Goal: Information Seeking & Learning: Learn about a topic

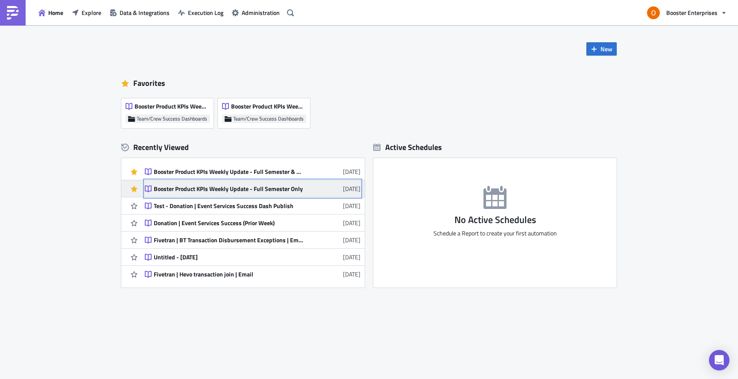
click at [262, 188] on div "Booster Product KPIs Weekly Update - Full Semester Only" at bounding box center [228, 189] width 149 height 8
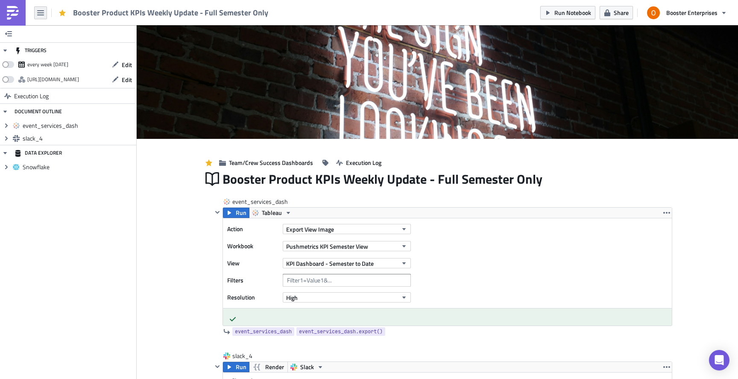
click at [35, 13] on button "button" at bounding box center [40, 12] width 13 height 13
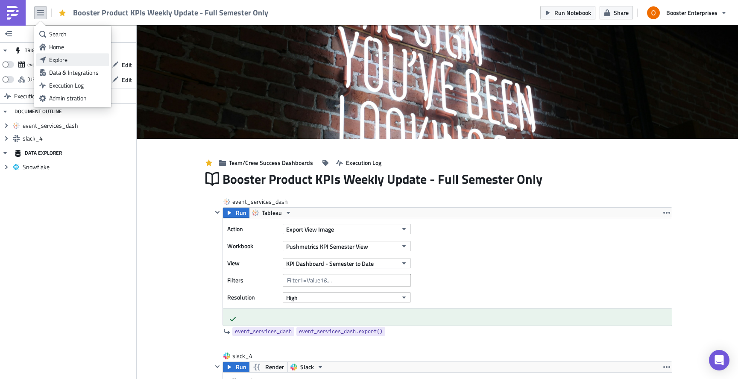
click at [61, 57] on div "Explore" at bounding box center [77, 59] width 57 height 9
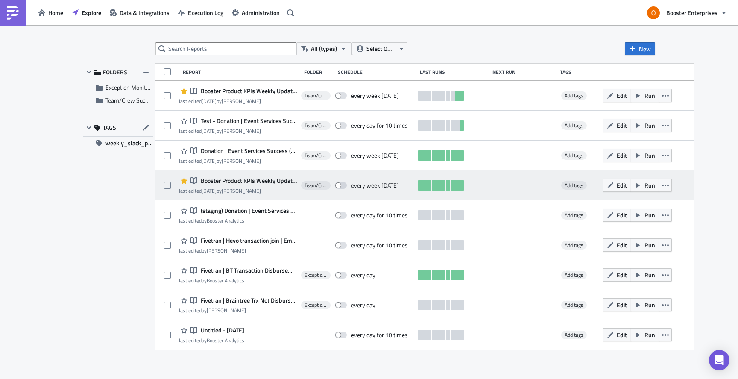
click at [231, 180] on span "Booster Product KPIs Weekly Update - Full Semester & Weekly Cut" at bounding box center [247, 181] width 98 height 8
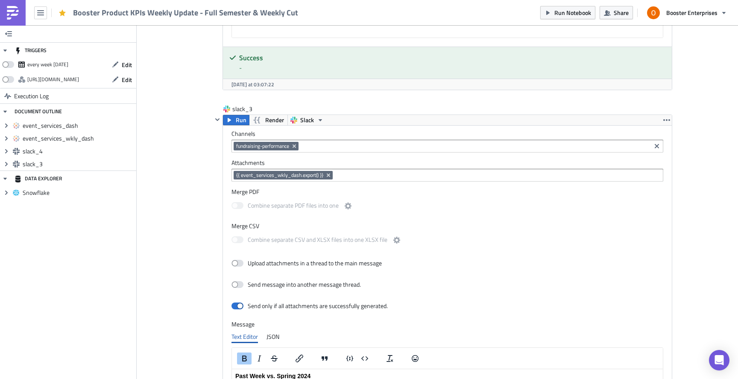
scroll to position [849, 0]
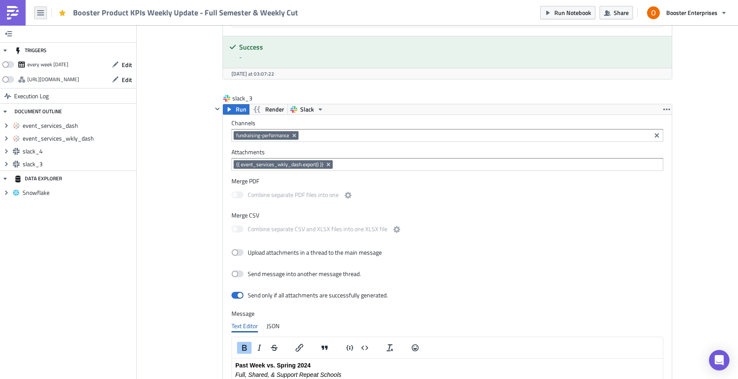
click at [41, 15] on icon "button" at bounding box center [40, 12] width 7 height 7
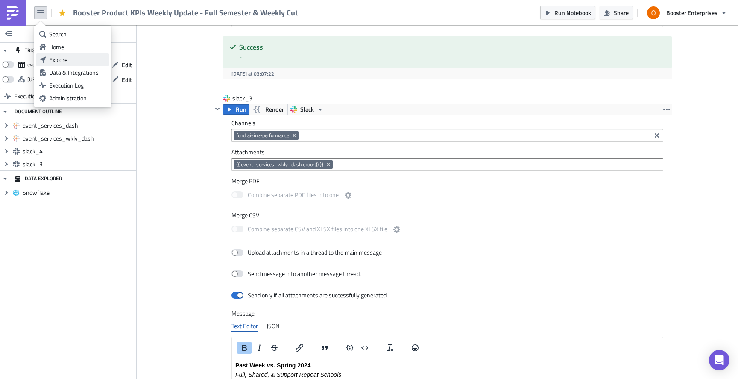
click at [69, 62] on div "Explore" at bounding box center [77, 59] width 57 height 9
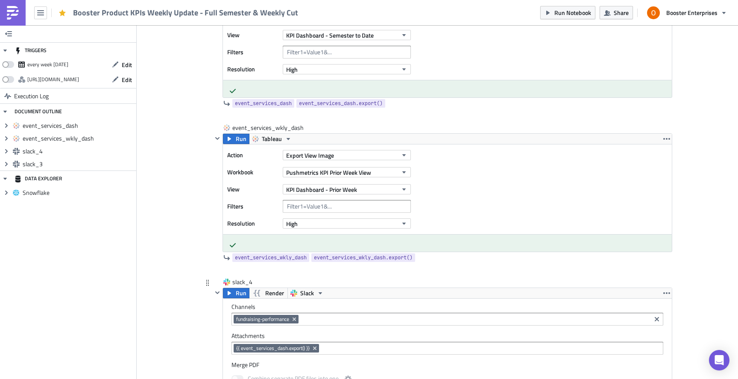
scroll to position [222, 0]
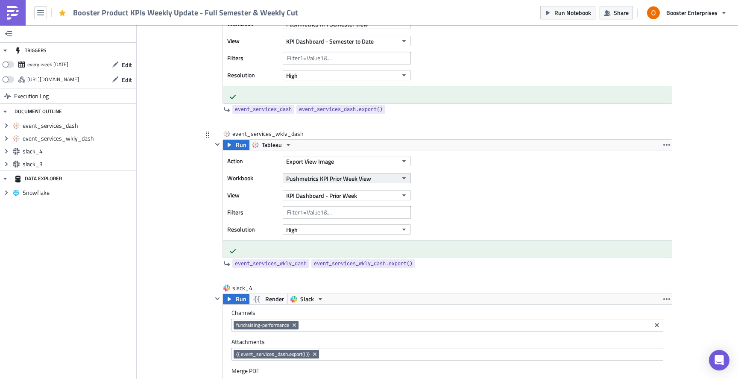
click at [399, 178] on button "Pushmetrics KPI Prior Week View" at bounding box center [347, 178] width 128 height 10
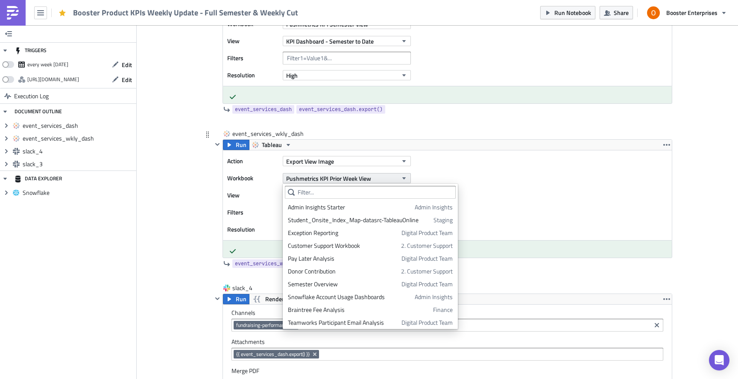
click at [399, 176] on button "Pushmetrics KPI Prior Week View" at bounding box center [347, 178] width 128 height 10
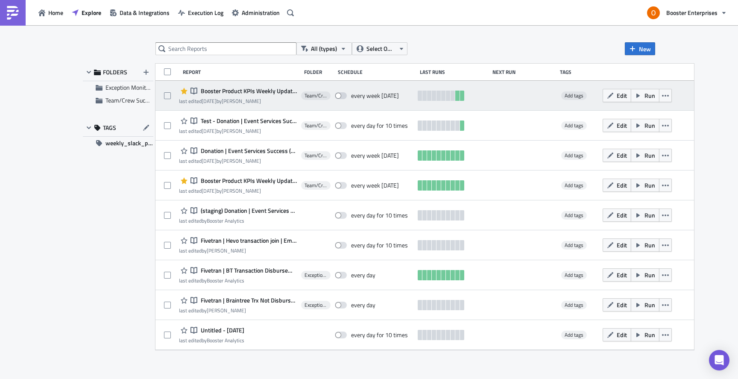
click at [244, 90] on span "Booster Product KPIs Weekly Update - Full Semester Only" at bounding box center [247, 91] width 98 height 8
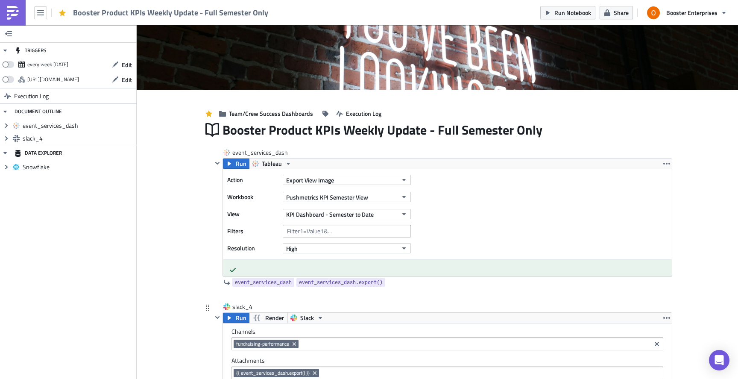
scroll to position [52, 0]
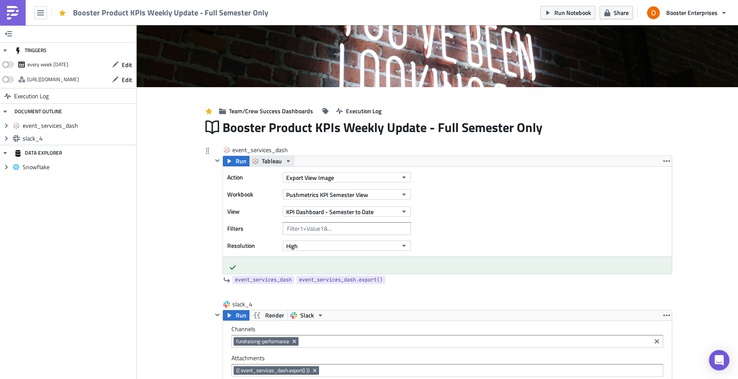
click at [285, 161] on icon "button" at bounding box center [288, 161] width 7 height 7
click at [290, 160] on icon "button" at bounding box center [288, 161] width 7 height 7
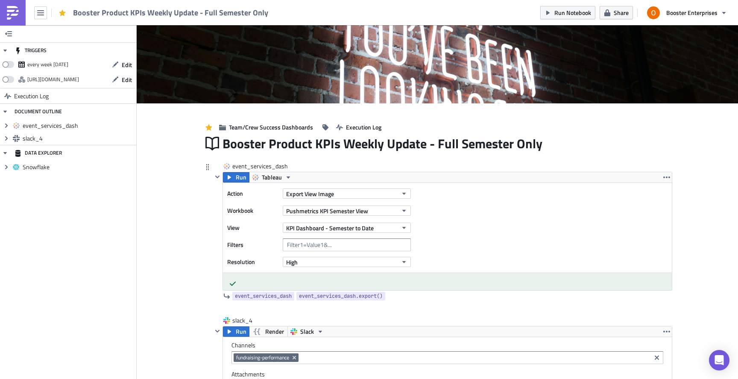
scroll to position [19, 0]
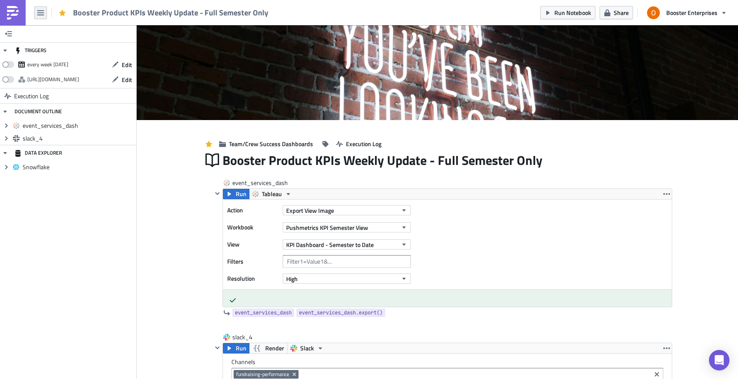
click at [37, 12] on icon "button" at bounding box center [40, 12] width 7 height 5
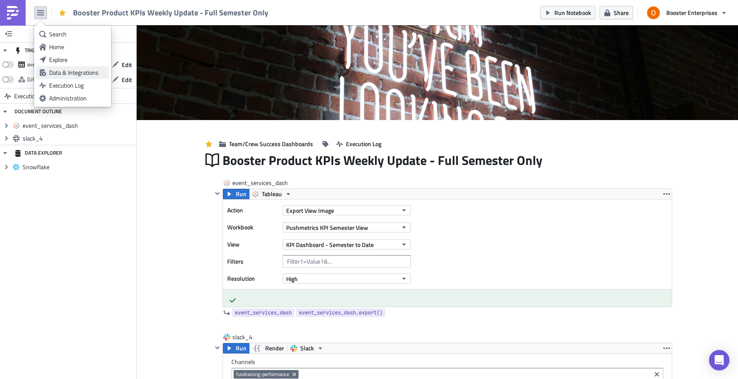
click at [76, 72] on div "Data & Integrations" at bounding box center [77, 72] width 57 height 9
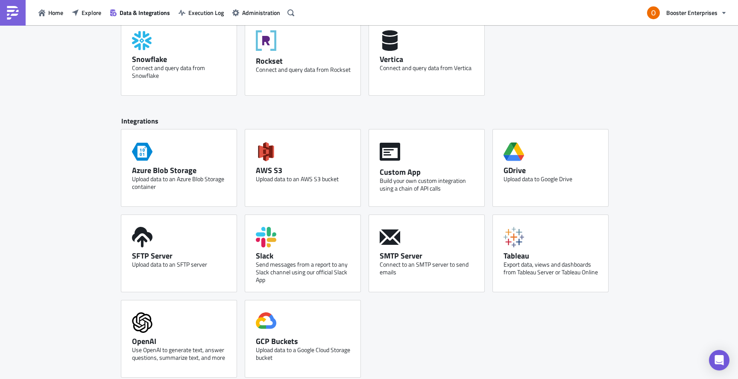
scroll to position [316, 0]
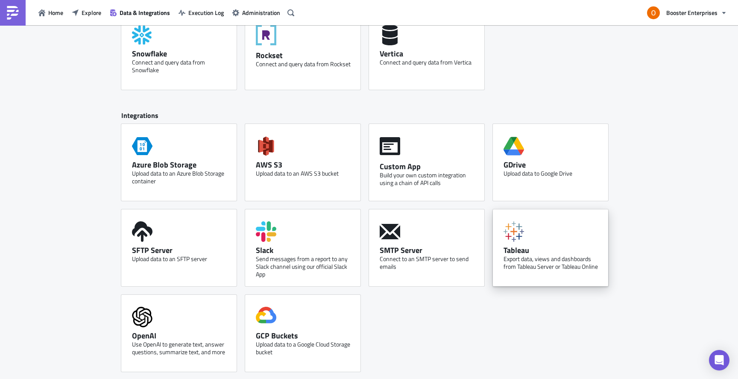
click at [568, 232] on div "Tableau Export data, views and dashboards from Tableau Server or Tableau Online" at bounding box center [550, 247] width 115 height 77
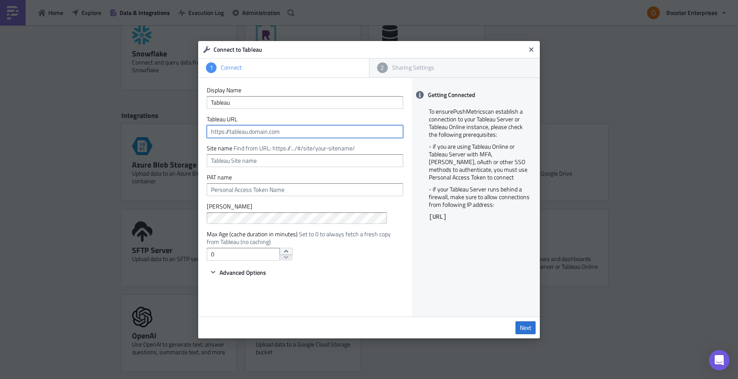
click at [279, 131] on input "text" at bounding box center [305, 131] width 196 height 13
paste input "DATEADD('week', -1, DATETRUNC('week', TODAY(), 'Saturday'))"
type input "DATEADD('week', -1, DATETRUNC('week', TODAY(), 'Saturday'))"
click at [330, 159] on input "text" at bounding box center [305, 160] width 196 height 13
type input "boosterthon"
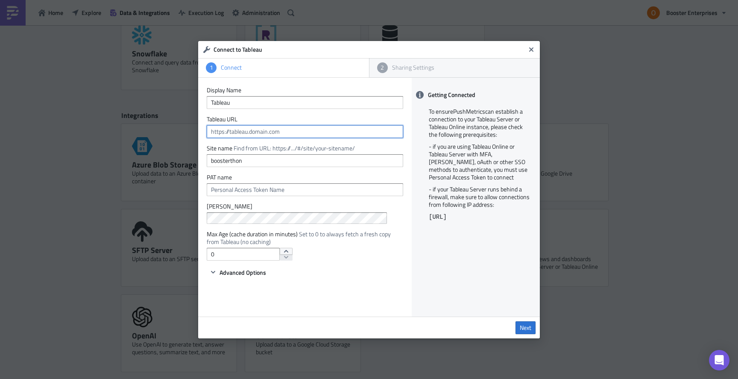
click at [295, 131] on input "text" at bounding box center [305, 131] width 196 height 13
paste input "https://us-east-1.online.tableau.com/#/site/boosterthon/workbooks/2781958/views"
type input "https://us-east-1.online.tableau.com/#/site/boosterthon/workbooks/2781958/views"
click at [530, 49] on icon "Close" at bounding box center [531, 49] width 4 height 4
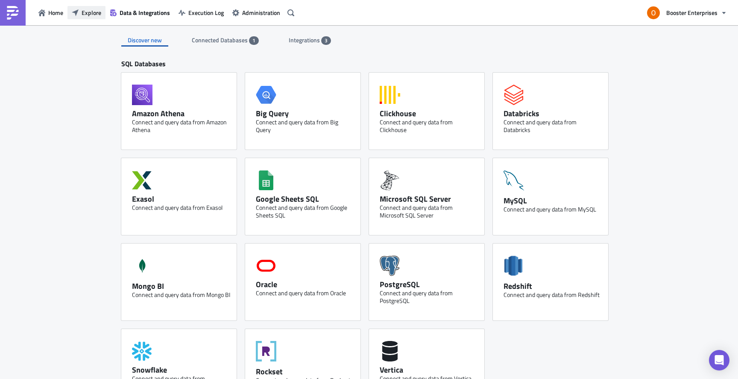
click at [76, 15] on icon "button" at bounding box center [75, 12] width 7 height 7
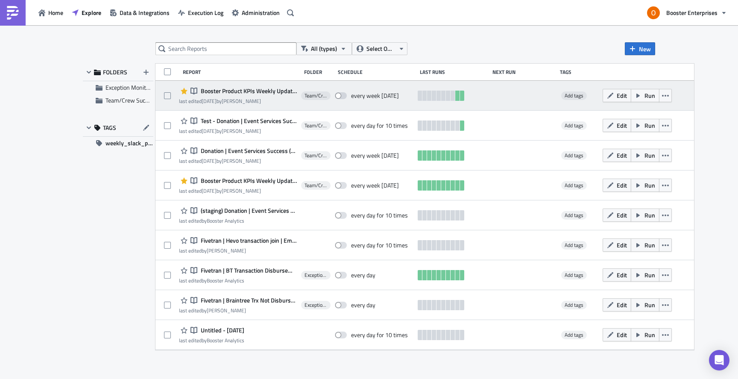
click at [230, 90] on span "Booster Product KPIs Weekly Update - Full Semester Only" at bounding box center [247, 91] width 98 height 8
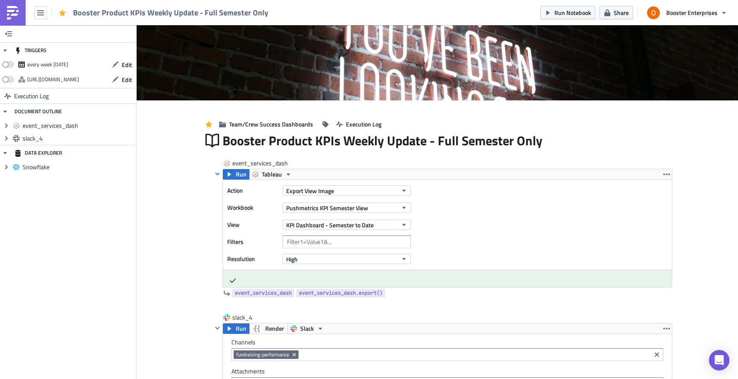
scroll to position [50, 0]
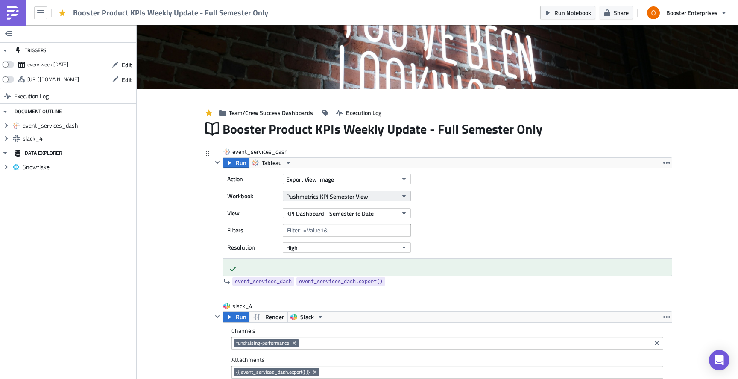
click at [407, 197] on button "Pushmetrics KPI Semester View" at bounding box center [347, 196] width 128 height 10
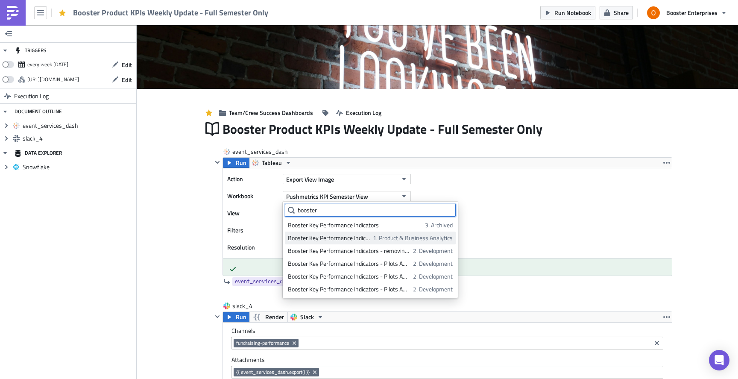
type input "booster"
click at [378, 239] on span "1. Product & Business Analytics" at bounding box center [413, 237] width 80 height 9
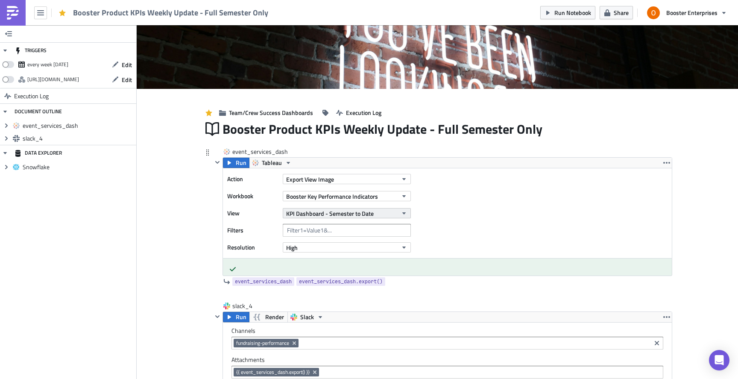
click at [374, 216] on button "KPI Dashboard - Semester to Date" at bounding box center [347, 213] width 128 height 10
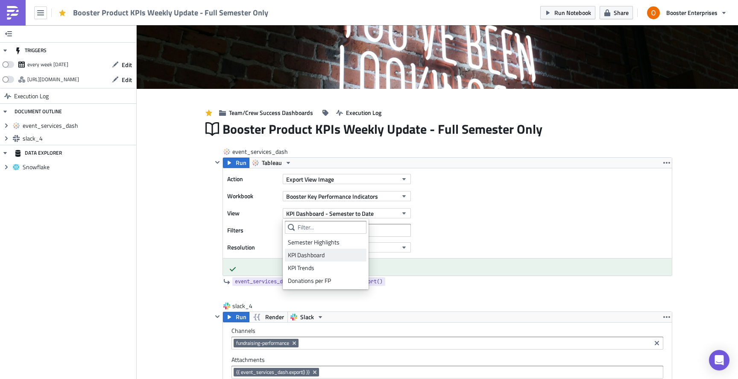
click at [331, 253] on div "KPI Dashboard" at bounding box center [326, 255] width 76 height 9
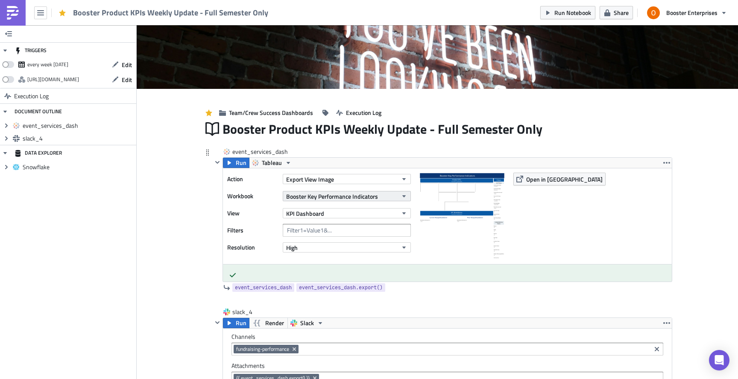
click at [392, 197] on button "Booster Key Performance Indicators" at bounding box center [347, 196] width 128 height 10
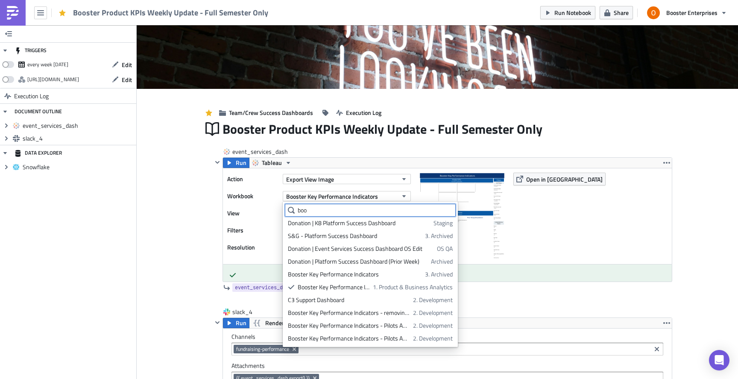
scroll to position [0, 0]
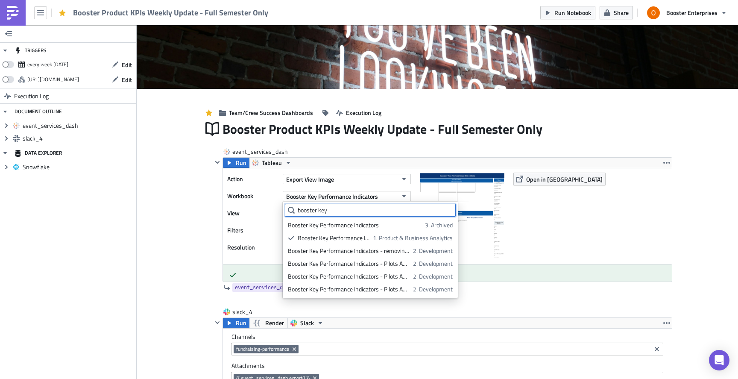
type input "booster key"
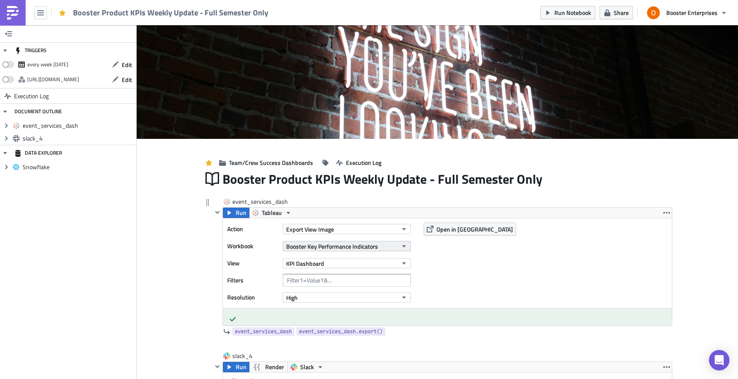
click at [398, 248] on button "Booster Key Performance Indicators" at bounding box center [347, 246] width 128 height 10
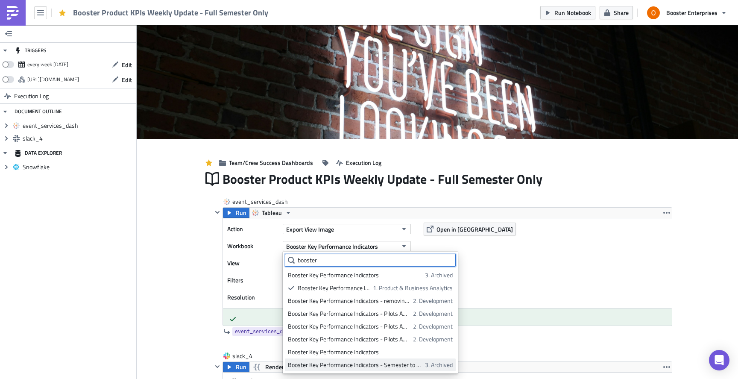
type input "booster"
click at [398, 366] on div "Booster Key Performance Indicators - Semester to Date" at bounding box center [355, 364] width 134 height 9
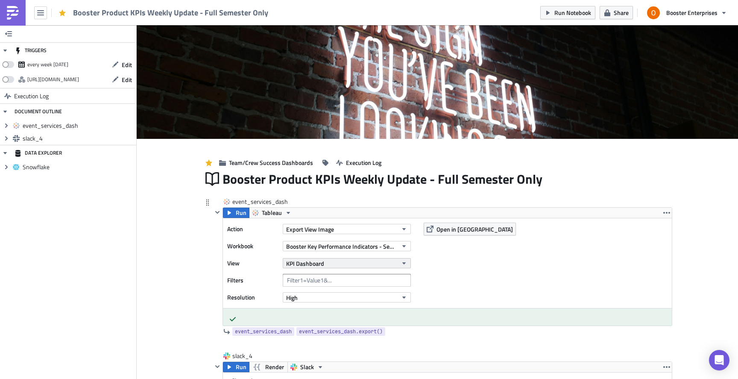
click at [406, 264] on icon "button" at bounding box center [403, 263] width 7 height 7
click at [358, 295] on div "KPI Dashboard - Semester to Date" at bounding box center [331, 292] width 86 height 9
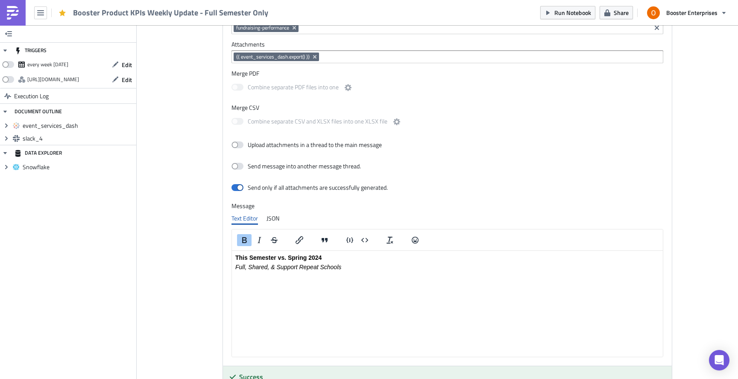
scroll to position [372, 0]
click at [333, 255] on p "This Semester vs. Spring 2024" at bounding box center [447, 256] width 424 height 7
click at [299, 256] on strong "This Semester vs. Spring 2024" at bounding box center [278, 256] width 86 height 7
click at [368, 268] on p "Full, Shared, & Support Repeat Schools" at bounding box center [447, 265] width 424 height 7
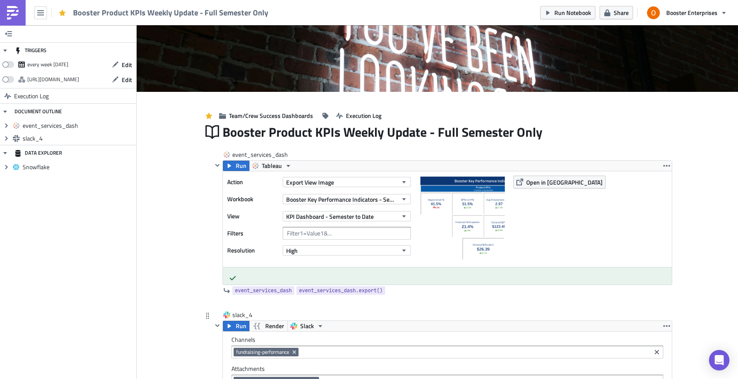
scroll to position [24, 0]
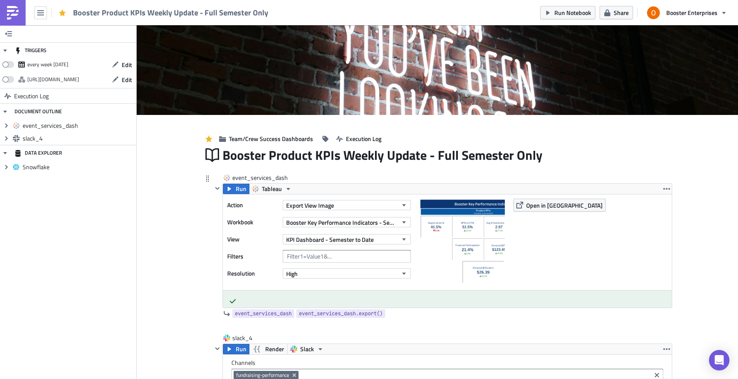
click at [457, 235] on img at bounding box center [461, 240] width 85 height 85
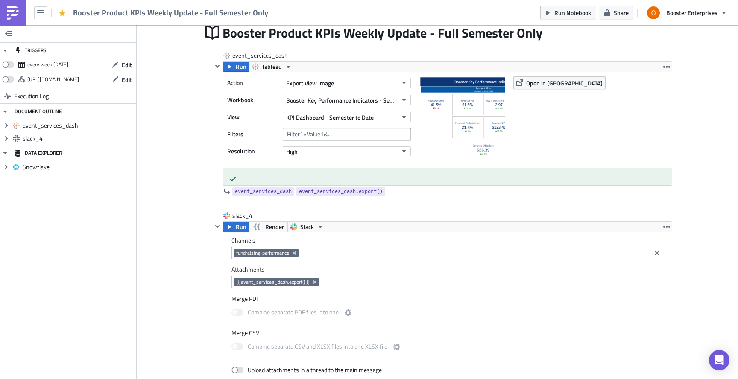
scroll to position [0, 0]
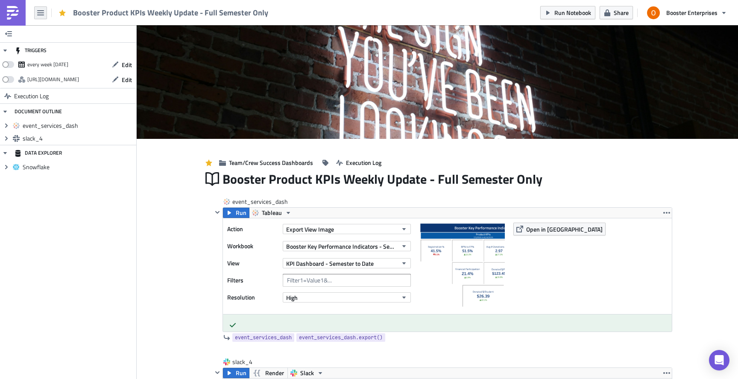
click at [41, 16] on button "button" at bounding box center [40, 12] width 13 height 13
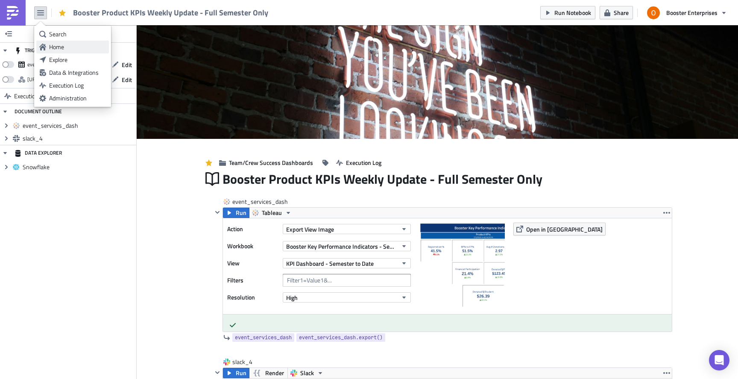
click at [57, 49] on div "Home" at bounding box center [77, 47] width 57 height 9
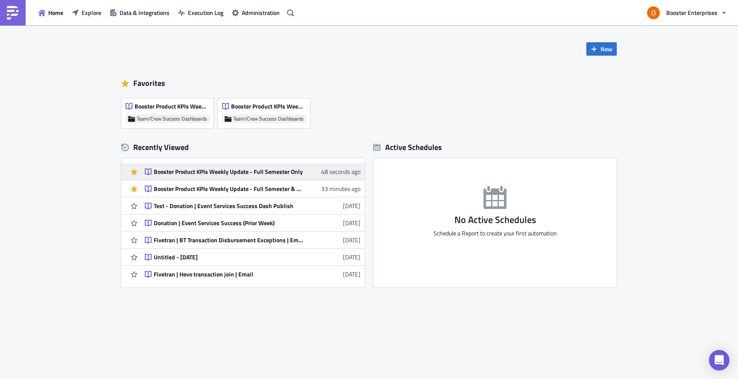
click at [209, 171] on div "Booster Product KPIs Weekly Update - Full Semester Only" at bounding box center [228, 172] width 149 height 8
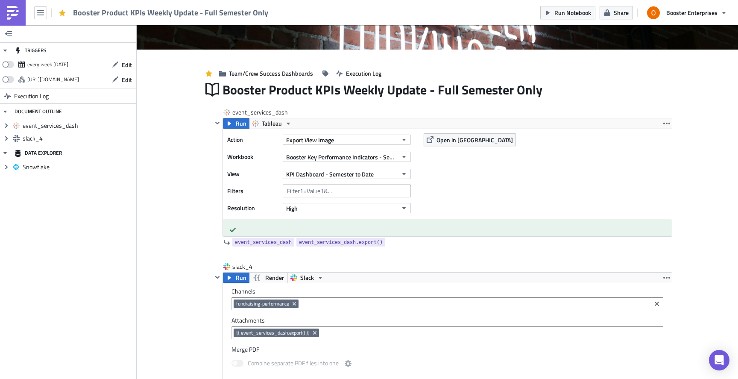
scroll to position [101, 0]
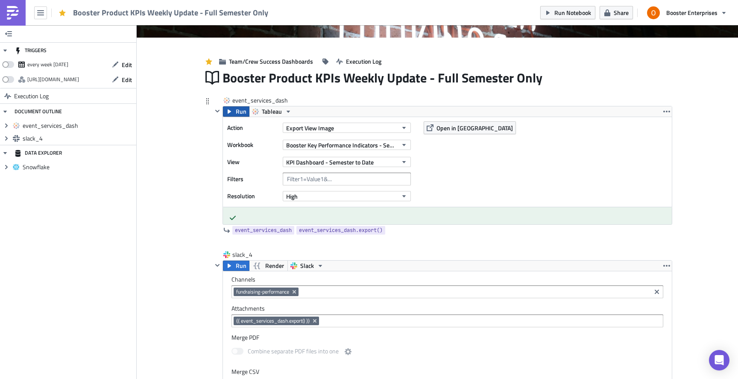
click at [238, 111] on span "Run" at bounding box center [241, 111] width 11 height 10
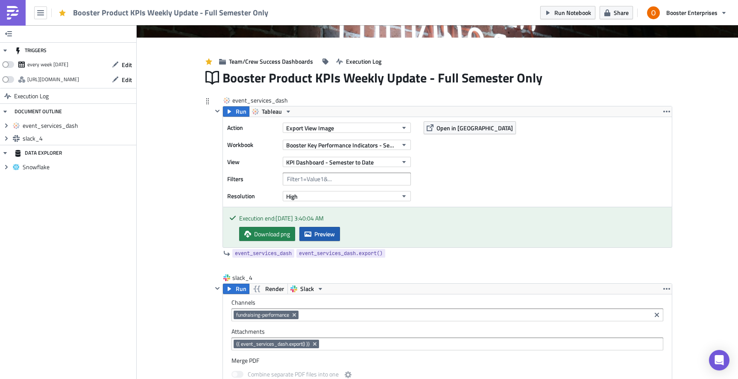
click at [330, 236] on span "Preview" at bounding box center [324, 233] width 20 height 9
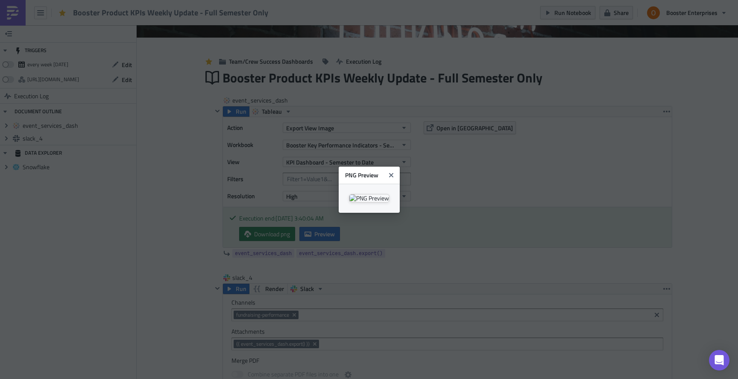
click at [689, 86] on body "Booster Product KPIs Weekly Update - Full Semester Only Run Notebook Share Boos…" at bounding box center [369, 190] width 738 height 380
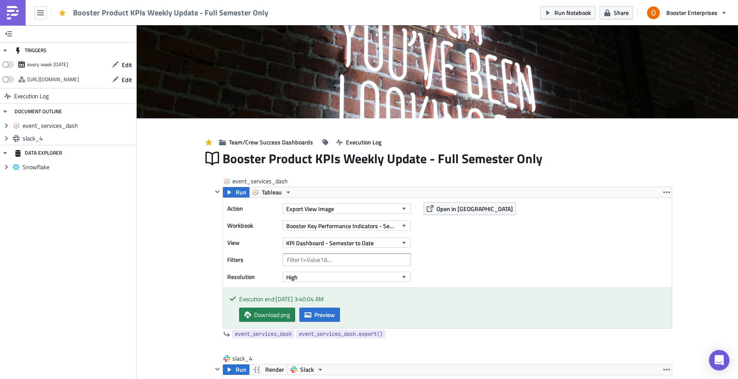
scroll to position [0, 0]
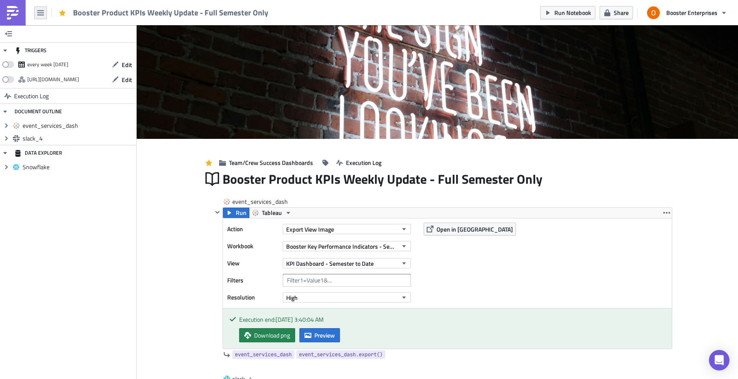
click at [42, 12] on icon "button" at bounding box center [40, 12] width 7 height 5
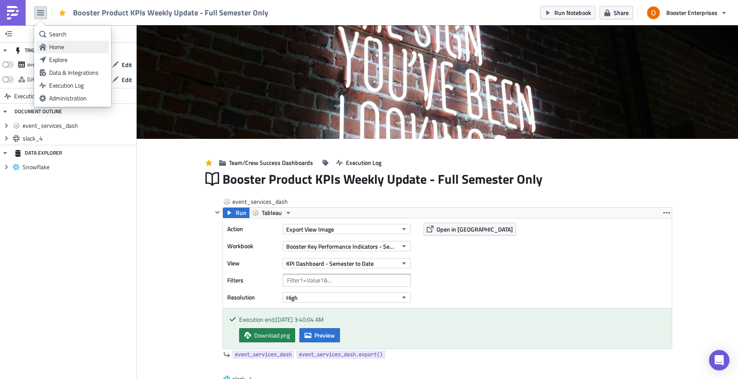
click at [56, 45] on div "Home" at bounding box center [77, 47] width 57 height 9
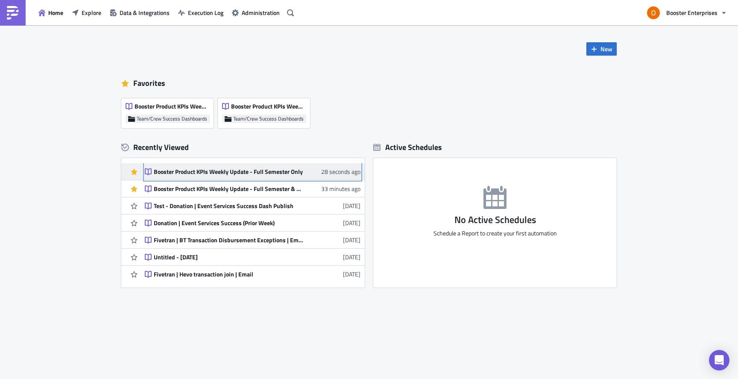
click at [192, 170] on div "Booster Product KPIs Weekly Update - Full Semester Only" at bounding box center [228, 172] width 149 height 8
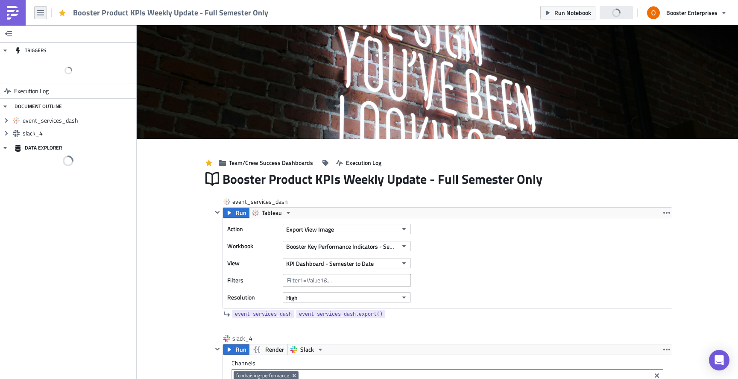
click at [45, 15] on button "button" at bounding box center [40, 12] width 13 height 13
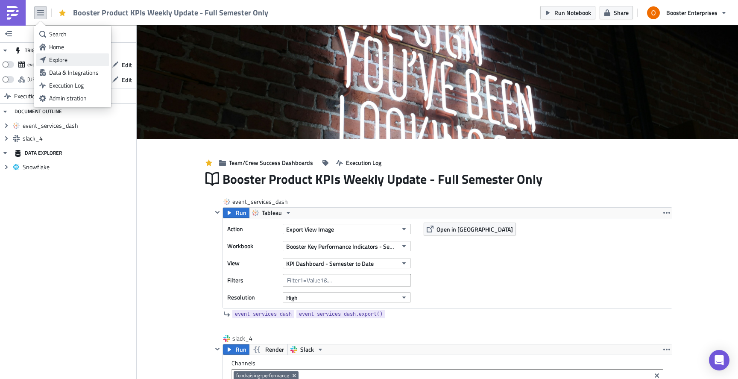
click at [61, 58] on div "Explore" at bounding box center [77, 59] width 57 height 9
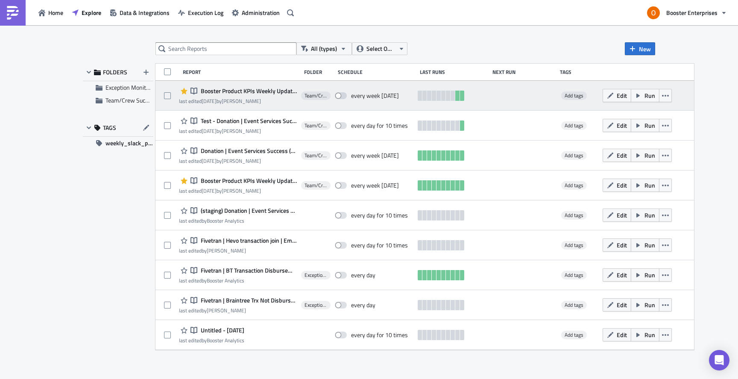
click at [239, 91] on span "Booster Product KPIs Weekly Update - Full Semester Only" at bounding box center [247, 91] width 98 height 8
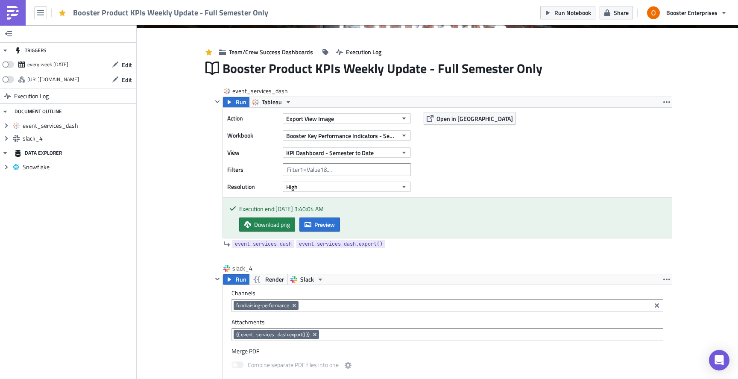
scroll to position [112, 0]
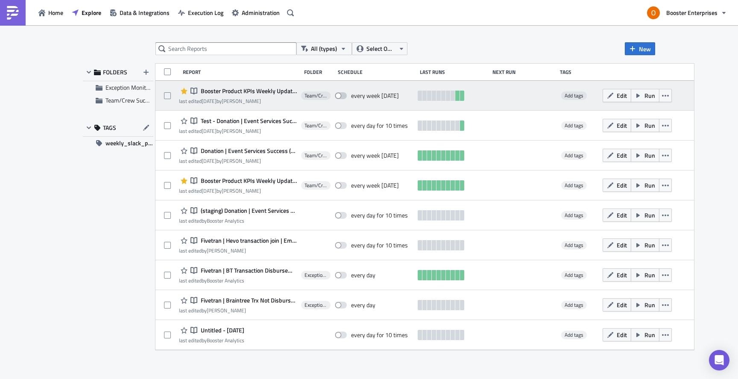
click at [344, 96] on span at bounding box center [341, 95] width 12 height 7
click at [342, 96] on input "checkbox" at bounding box center [339, 96] width 6 height 6
checkbox input "true"
click at [260, 90] on span "Booster Product KPIs Weekly Update - Full Semester Only" at bounding box center [247, 91] width 98 height 8
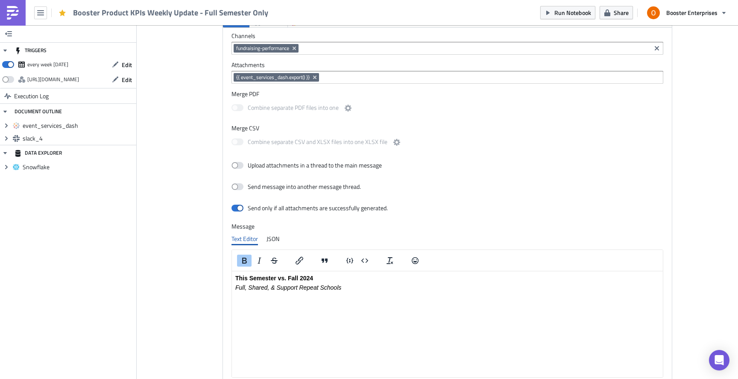
scroll to position [368, 0]
